Goal: Navigation & Orientation: Go to known website

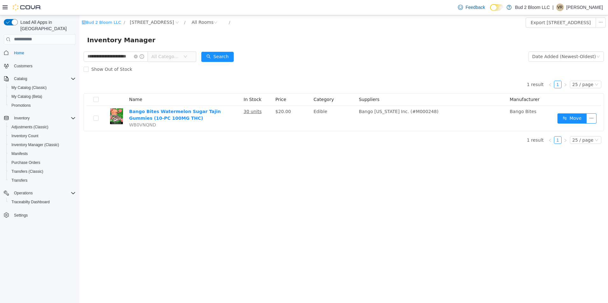
click at [577, 8] on p "[PERSON_NAME]" at bounding box center [584, 7] width 37 height 8
click at [559, 63] on span "Sign Out" at bounding box center [561, 62] width 17 height 6
